Goal: Information Seeking & Learning: Learn about a topic

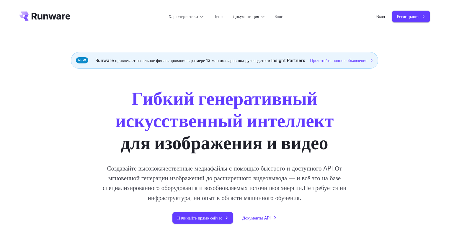
click at [15, 75] on div "Гибкий генеративный искусственный интеллект для изображения и видео Создавайте …" at bounding box center [224, 156] width 449 height 174
click at [215, 17] on ya-tr-span "Цены" at bounding box center [218, 16] width 10 height 5
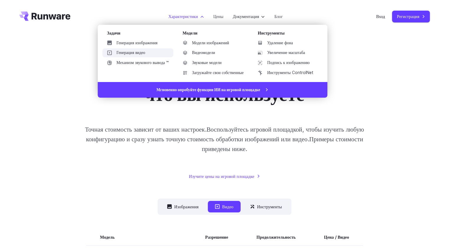
click at [136, 55] on ya-tr-span "Генерация видео" at bounding box center [130, 53] width 29 height 6
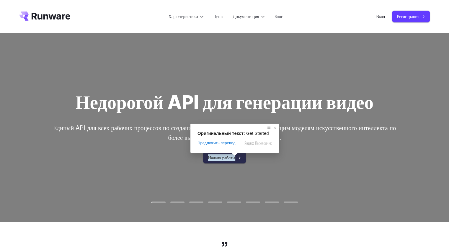
click at [234, 156] on span at bounding box center [235, 154] width 8 height 4
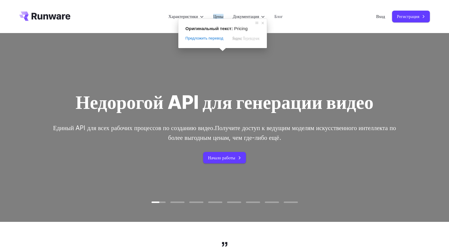
click at [214, 17] on ya-tr-span "Цены" at bounding box center [218, 16] width 10 height 5
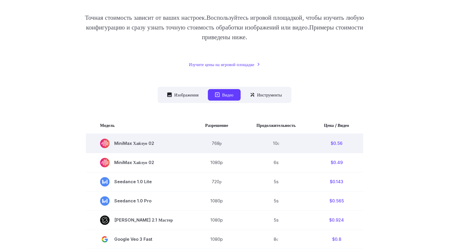
scroll to position [88, 0]
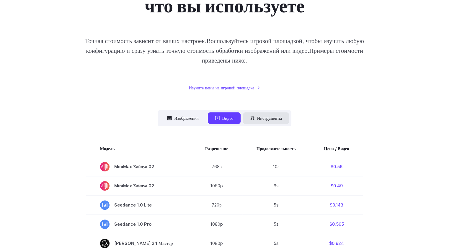
click at [275, 119] on ya-tr-span "Инструменты" at bounding box center [269, 118] width 25 height 7
click at [275, 118] on ya-tr-span "Инструменты" at bounding box center [269, 118] width 25 height 7
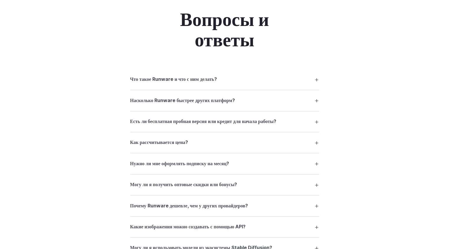
scroll to position [855, 0]
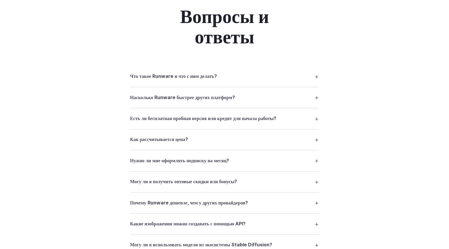
click at [239, 82] on summary "Что такое Runware и что с ним делать?" at bounding box center [224, 76] width 189 height 11
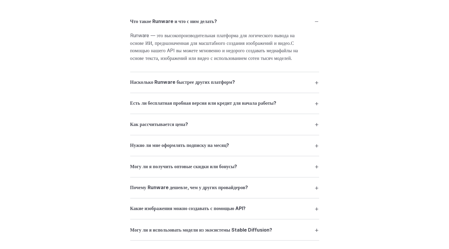
scroll to position [914, 0]
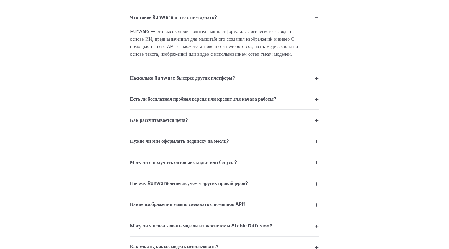
click at [239, 84] on summary "Насколько Runware быстрее других платформ?" at bounding box center [224, 78] width 189 height 11
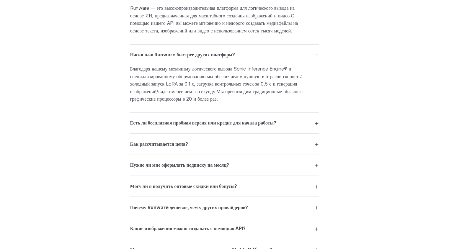
scroll to position [973, 0]
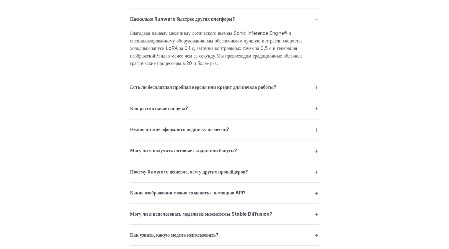
click at [243, 90] on ya-tr-span "Есть ли бесплатная пробная версия или кредит для начала работы?" at bounding box center [203, 87] width 146 height 6
